Goal: Check status: Check status

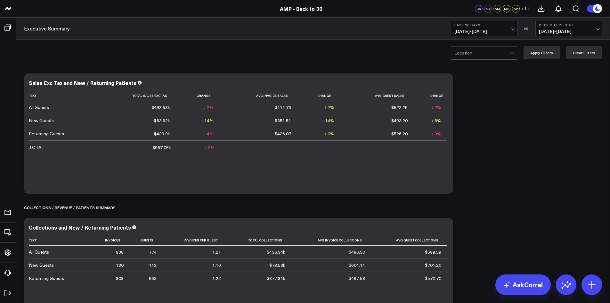
click at [511, 32] on span "[DATE] - [DATE]" at bounding box center [484, 31] width 60 height 5
click at [488, 205] on link "Custom Dates" at bounding box center [484, 205] width 66 height 12
select select "8"
select select "2025"
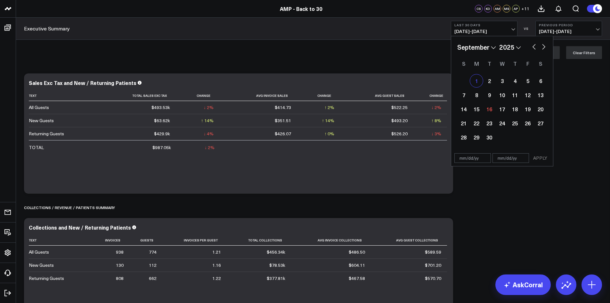
click at [472, 82] on div "1" at bounding box center [476, 80] width 13 height 13
type input "[DATE]"
select select "8"
select select "2025"
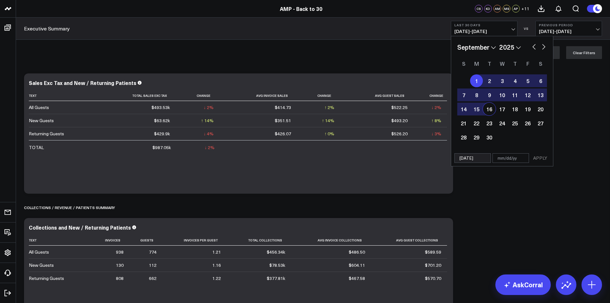
click at [488, 110] on div "16" at bounding box center [489, 108] width 13 height 13
type input "[DATE]"
select select "8"
select select "2025"
click at [538, 159] on button "APPLY" at bounding box center [540, 158] width 19 height 10
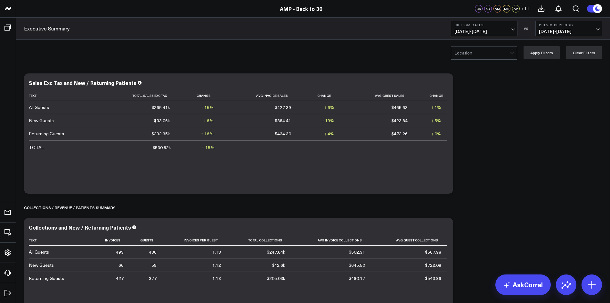
click at [515, 51] on div at bounding box center [512, 52] width 5 height 13
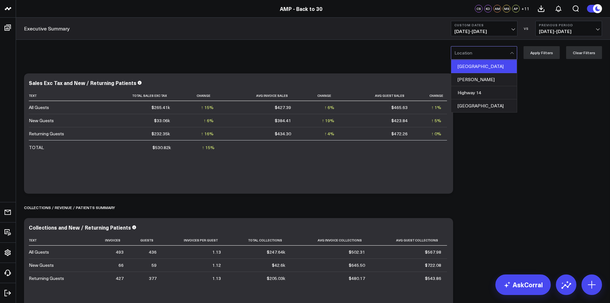
click at [501, 62] on div "[GEOGRAPHIC_DATA]" at bounding box center [484, 66] width 66 height 13
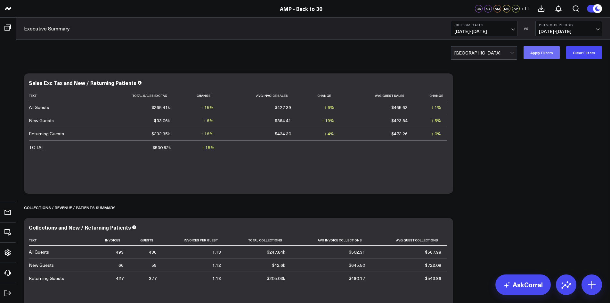
click at [559, 54] on button "Apply Filters" at bounding box center [542, 52] width 36 height 13
click at [594, 28] on button "Previous Period [DATE] - [DATE]" at bounding box center [568, 28] width 67 height 15
click at [558, 82] on link "No Comparison" at bounding box center [569, 80] width 66 height 12
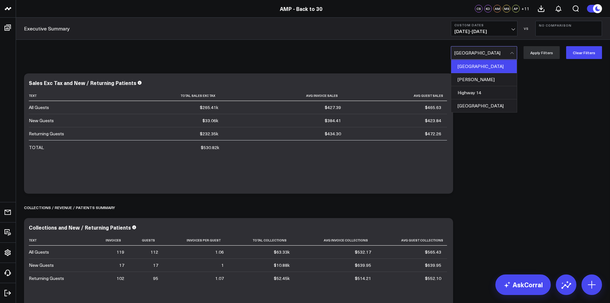
click at [492, 55] on div at bounding box center [481, 52] width 55 height 13
click at [486, 76] on div "[PERSON_NAME]" at bounding box center [484, 79] width 66 height 13
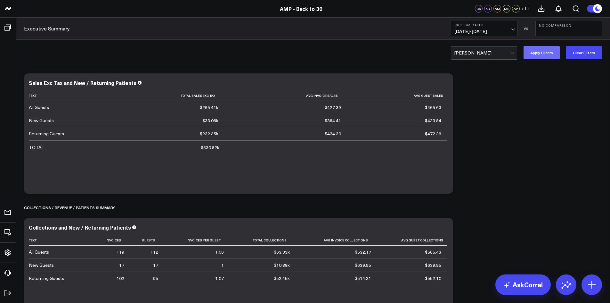
click at [550, 54] on button "Apply Filters" at bounding box center [542, 52] width 36 height 13
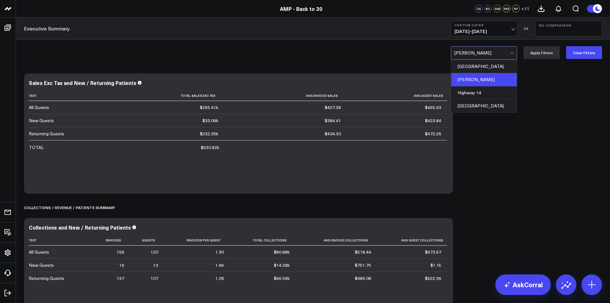
click at [501, 56] on div at bounding box center [481, 52] width 55 height 13
click at [489, 94] on div "Highway 14" at bounding box center [484, 92] width 66 height 13
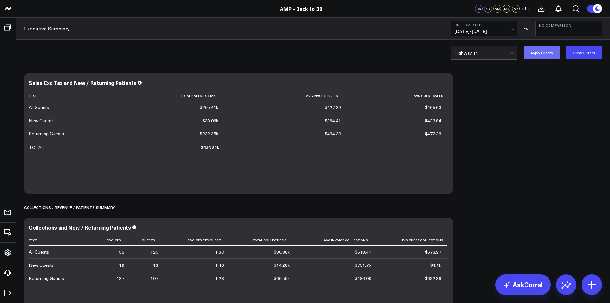
click at [542, 57] on button "Apply Filters" at bounding box center [542, 52] width 36 height 13
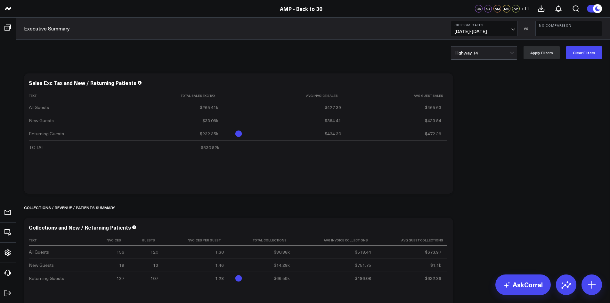
click at [484, 54] on div at bounding box center [481, 52] width 55 height 13
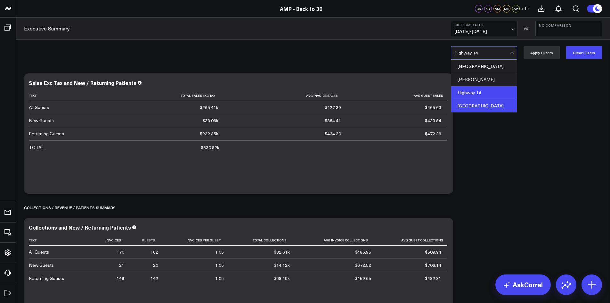
click at [485, 105] on div "[GEOGRAPHIC_DATA]" at bounding box center [484, 105] width 66 height 13
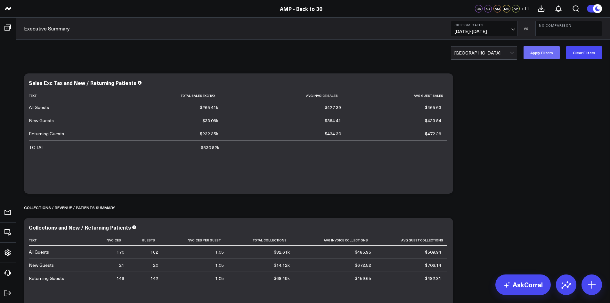
click at [532, 53] on button "Apply Filters" at bounding box center [542, 52] width 36 height 13
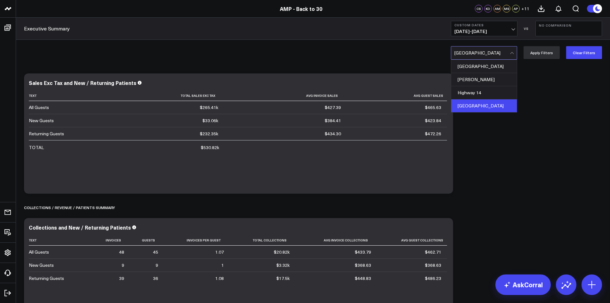
click at [486, 53] on div at bounding box center [481, 52] width 55 height 13
click at [485, 69] on div "[GEOGRAPHIC_DATA]" at bounding box center [484, 66] width 66 height 13
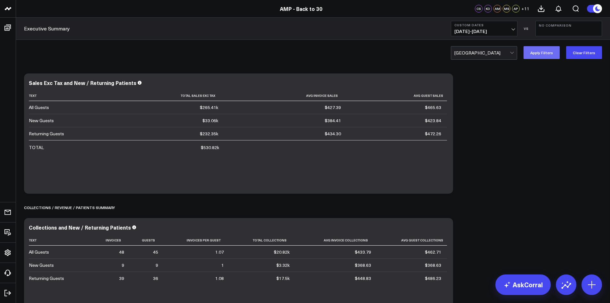
click at [538, 57] on button "Apply Filters" at bounding box center [542, 52] width 36 height 13
